Goal: Task Accomplishment & Management: Manage account settings

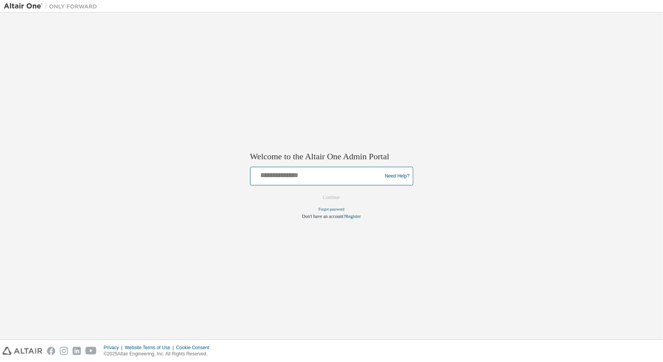
click at [321, 176] on input "text" at bounding box center [318, 174] width 128 height 11
type input "**********"
click at [326, 195] on button "Continue" at bounding box center [331, 198] width 33 height 12
